Goal: Find specific page/section: Find specific page/section

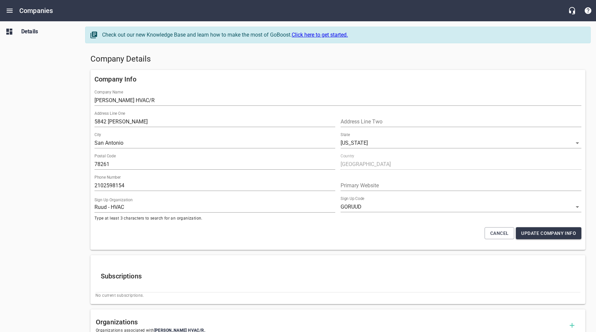
select select "[US_STATE]"
select select "49"
click at [12, 9] on icon "Open drawer" at bounding box center [10, 11] width 8 height 8
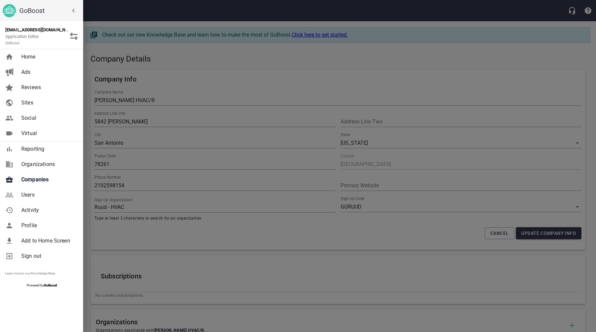
click at [42, 177] on span "Companies" at bounding box center [48, 180] width 54 height 8
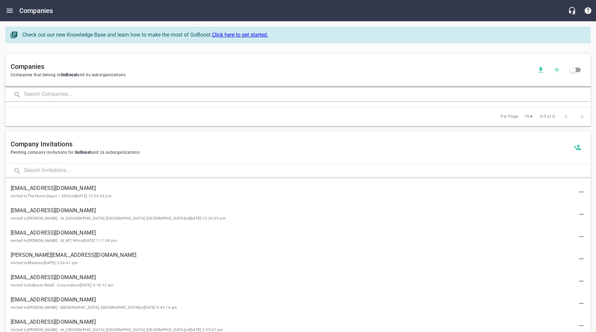
click at [104, 93] on input "text" at bounding box center [307, 95] width 567 height 14
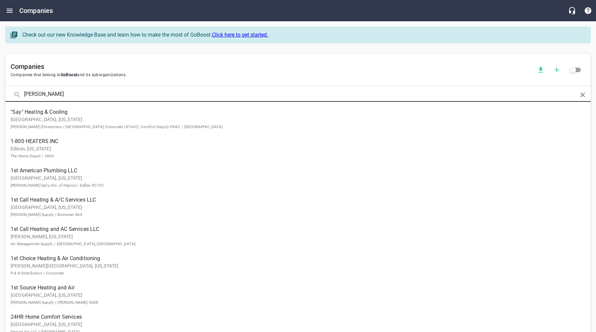
type input "[PERSON_NAME]"
click button at bounding box center [0, 0] width 0 height 0
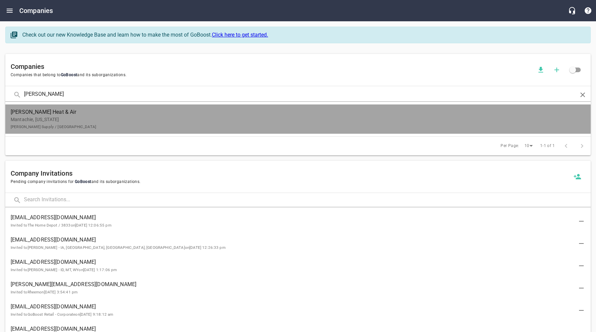
click at [91, 119] on p "Mantachie, [US_STATE] [PERSON_NAME] Supply / [GEOGRAPHIC_DATA]" at bounding box center [293, 123] width 564 height 14
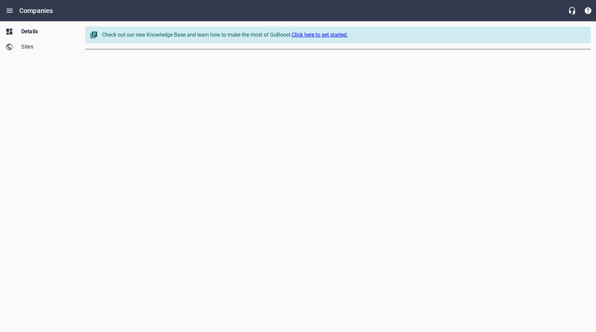
select select "[US_STATE]"
select select "63"
